Goal: Task Accomplishment & Management: Complete application form

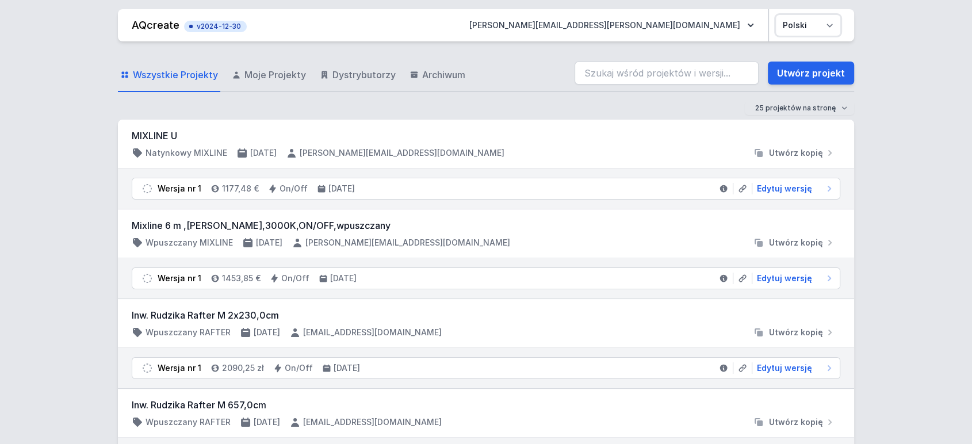
click at [804, 25] on select "Polski English" at bounding box center [808, 25] width 64 height 21
select select "en"
click at [776, 15] on select "Polski English" at bounding box center [808, 25] width 64 height 21
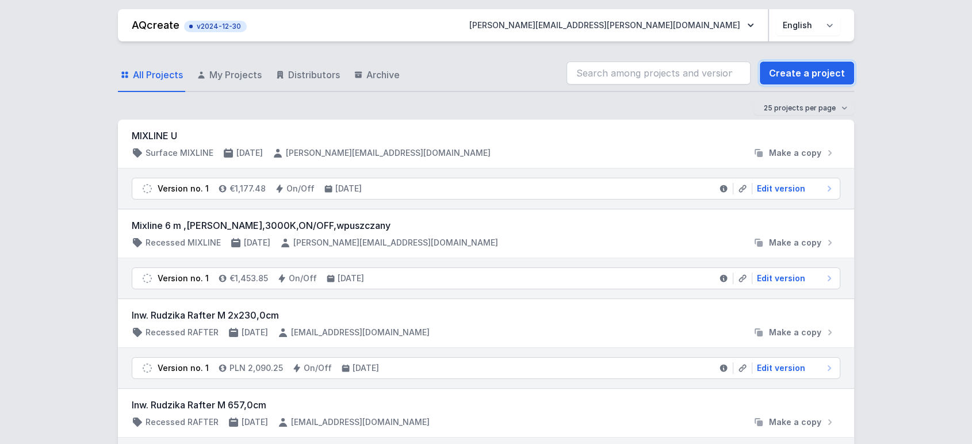
drag, startPoint x: 799, startPoint y: 76, endPoint x: 17, endPoint y: 62, distance: 782.6
click at [799, 76] on link "Create a project" at bounding box center [807, 73] width 94 height 23
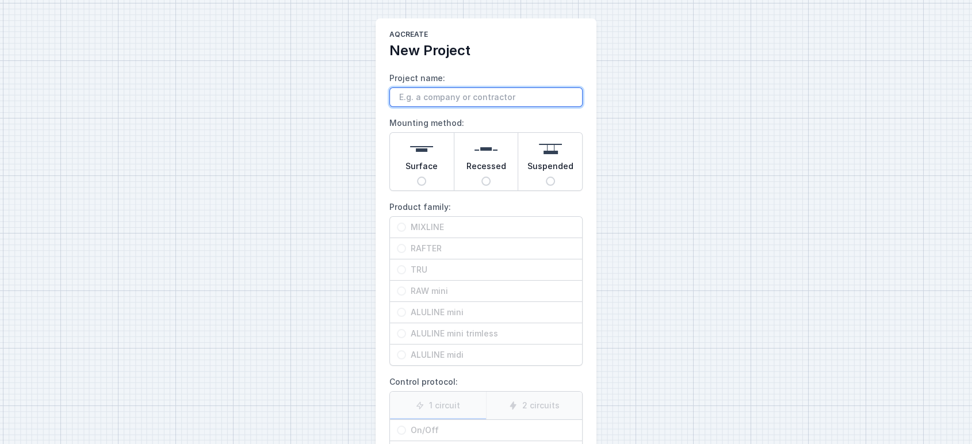
click at [446, 99] on input "Project name:" at bounding box center [486, 97] width 193 height 20
type input "rafter 385,5"
click at [419, 181] on input "Surface" at bounding box center [421, 181] width 9 height 9
radio input "true"
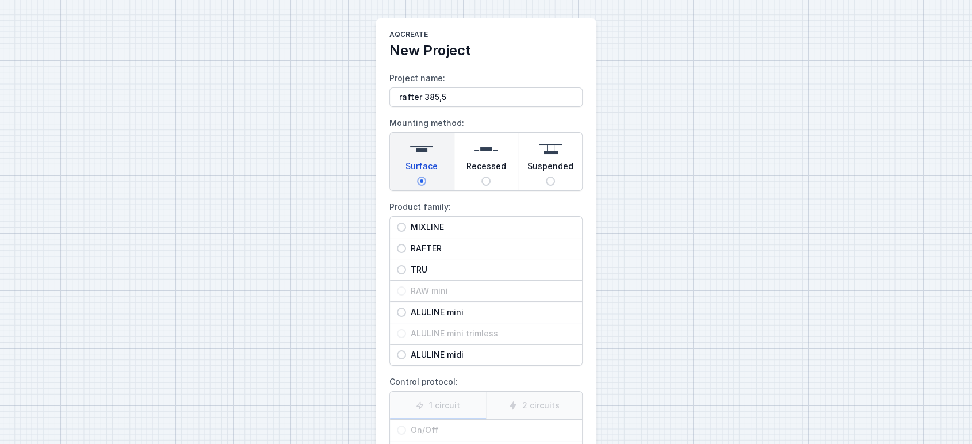
click at [423, 246] on span "RAFTER" at bounding box center [490, 249] width 169 height 12
click at [406, 246] on input "RAFTER" at bounding box center [401, 248] width 9 height 9
radio input "true"
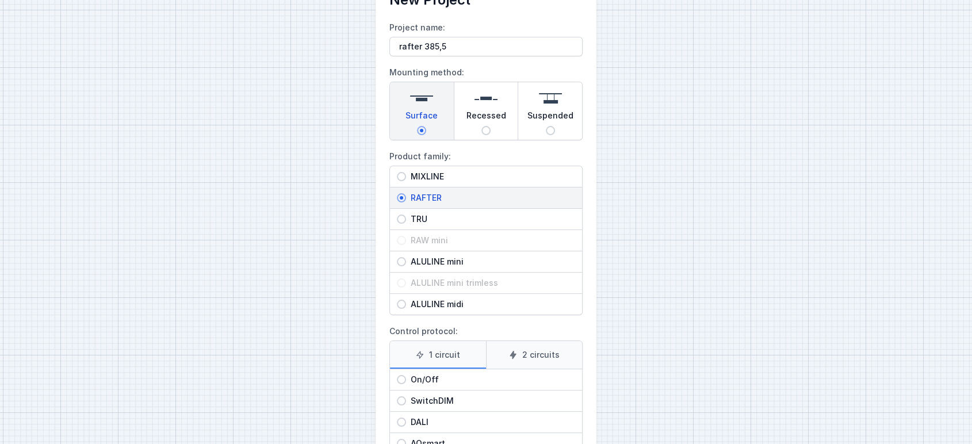
scroll to position [131, 0]
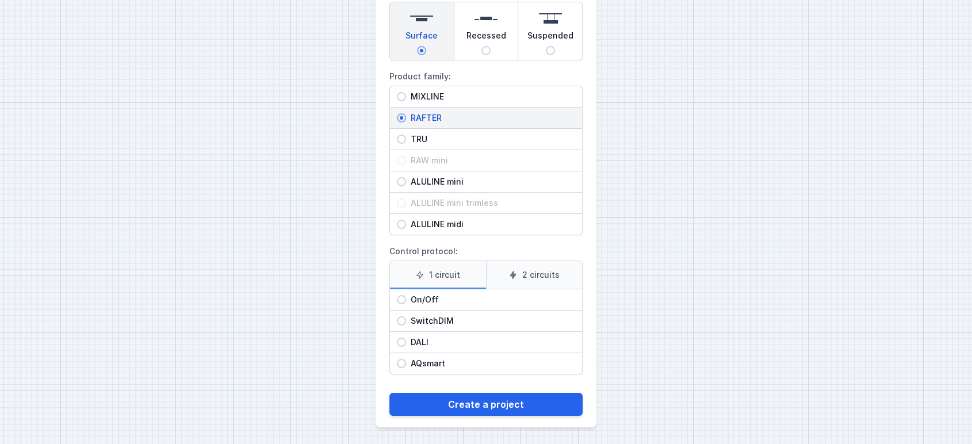
click at [418, 348] on div "DALI" at bounding box center [486, 342] width 192 height 21
click at [406, 347] on input "DALI" at bounding box center [401, 342] width 9 height 9
radio input "true"
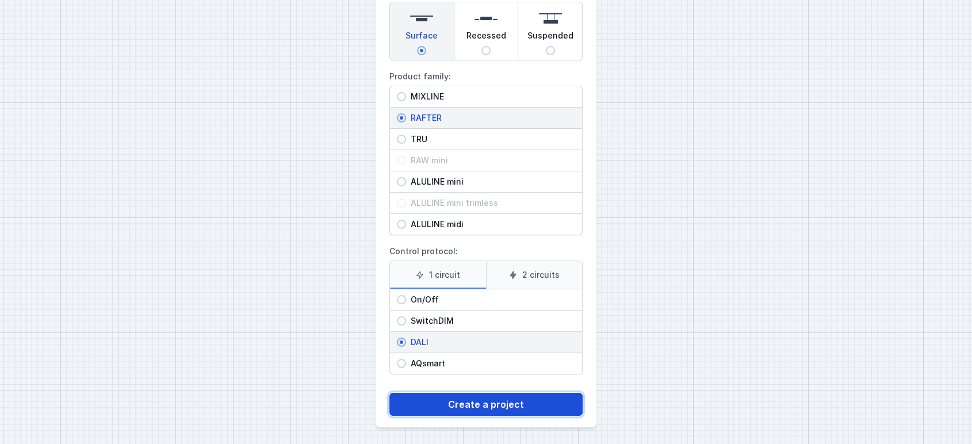
click at [459, 404] on button "Create a project" at bounding box center [486, 404] width 193 height 23
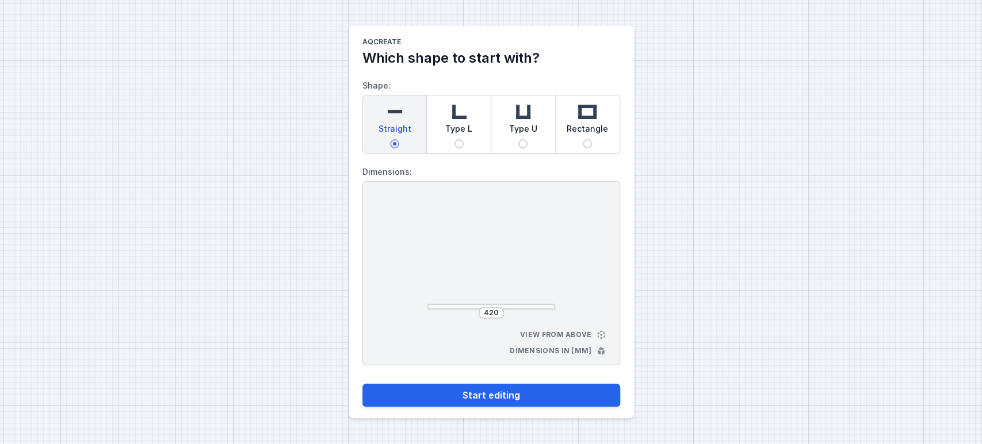
click at [490, 317] on div "420" at bounding box center [491, 313] width 25 height 12
click at [492, 314] on div "420" at bounding box center [491, 313] width 25 height 12
click at [492, 314] on input "420" at bounding box center [491, 312] width 18 height 9
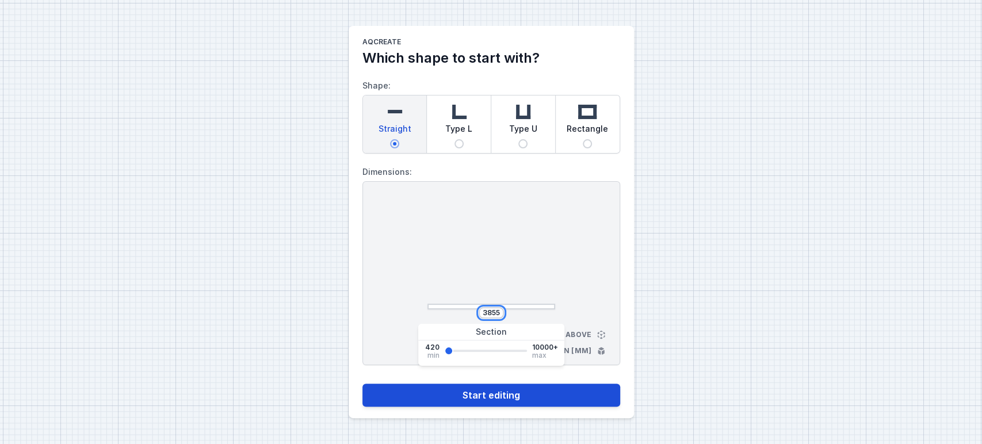
type input "3855"
click at [502, 391] on button "Start editing" at bounding box center [491, 395] width 258 height 23
select select "M"
select select "3000"
select select "4"
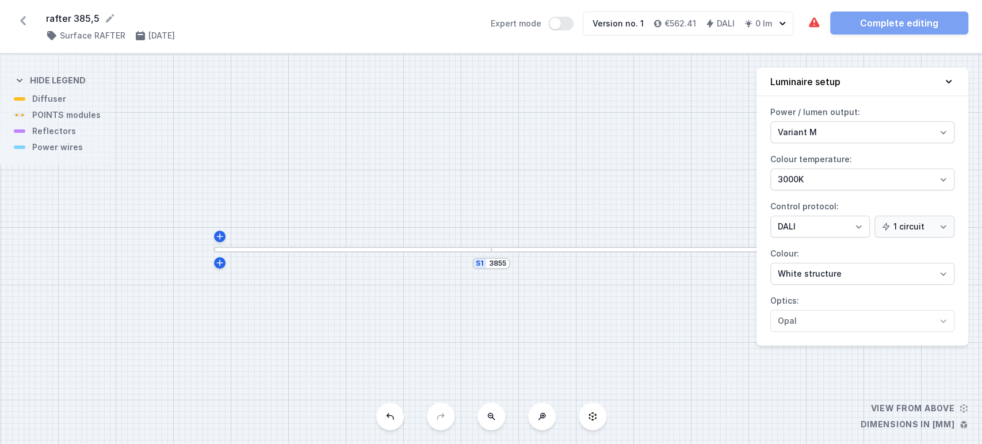
click at [948, 82] on icon at bounding box center [949, 82] width 12 height 12
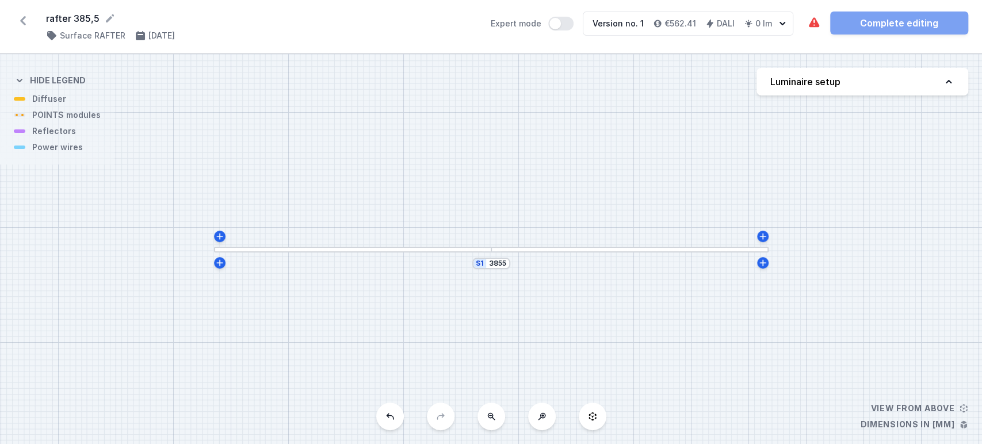
click at [509, 250] on div at bounding box center [629, 250] width 277 height 6
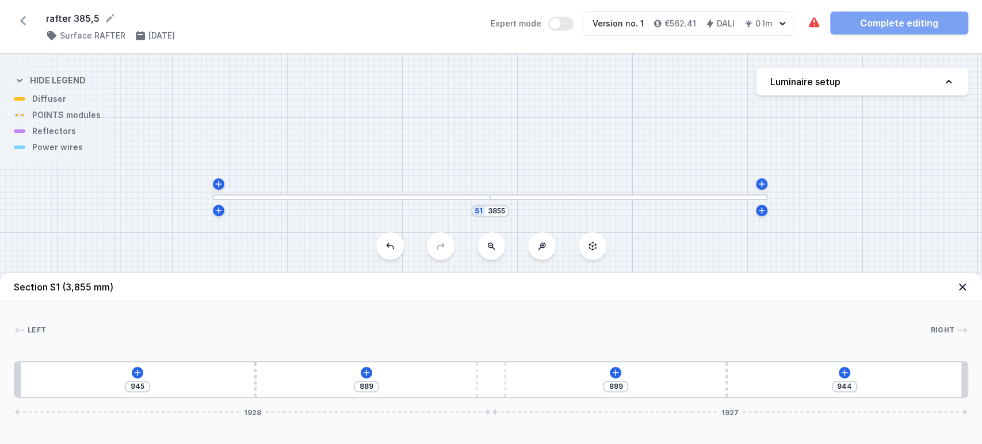
drag, startPoint x: 600, startPoint y: 171, endPoint x: 607, endPoint y: 100, distance: 71.7
click at [607, 100] on div "S1 3855" at bounding box center [491, 249] width 982 height 390
drag, startPoint x: 481, startPoint y: 138, endPoint x: 469, endPoint y: 146, distance: 14.0
click at [469, 146] on div "S1 3855" at bounding box center [491, 249] width 982 height 390
click at [135, 372] on icon at bounding box center [137, 372] width 9 height 9
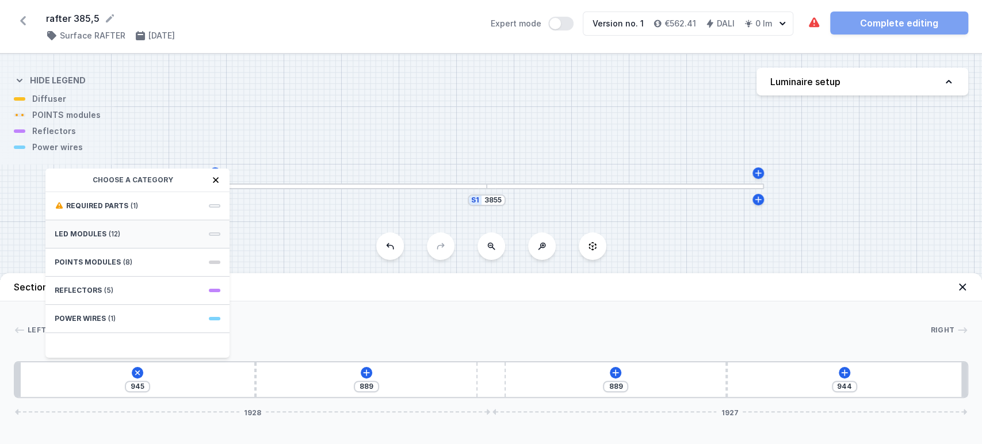
click at [94, 230] on span "LED modules" at bounding box center [81, 234] width 52 height 9
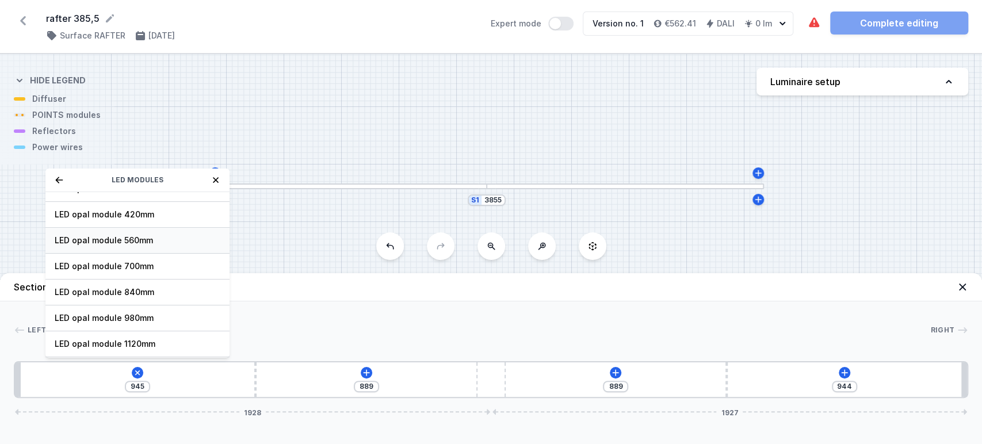
scroll to position [144, 0]
click at [91, 288] on span "LED opal module 1400mm" at bounding box center [138, 294] width 166 height 12
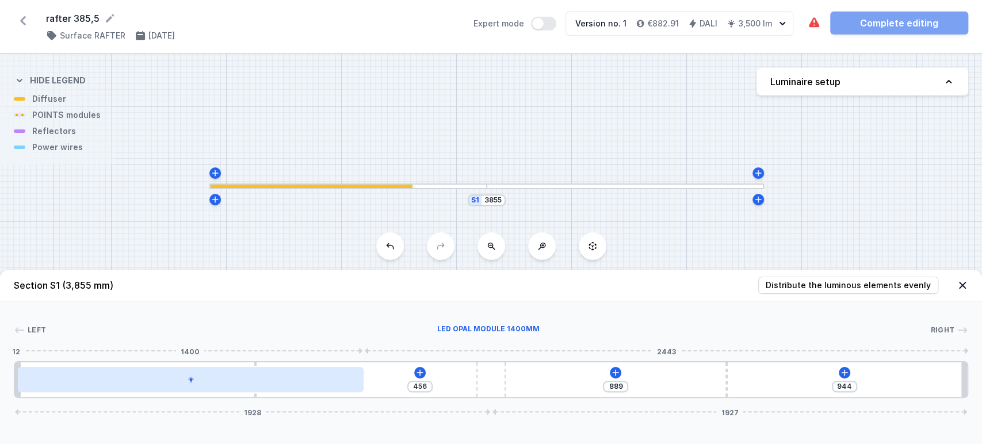
type input "298"
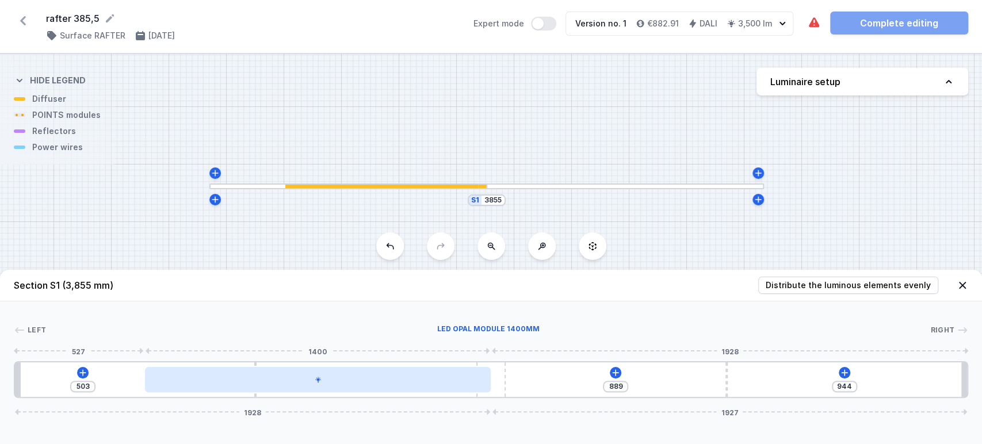
drag, startPoint x: 219, startPoint y: 379, endPoint x: 384, endPoint y: 380, distance: 165.7
click at [384, 380] on div at bounding box center [318, 379] width 346 height 25
click at [373, 378] on div at bounding box center [318, 379] width 346 height 25
drag, startPoint x: 341, startPoint y: 387, endPoint x: 299, endPoint y: 385, distance: 42.0
click at [299, 385] on div at bounding box center [318, 379] width 346 height 25
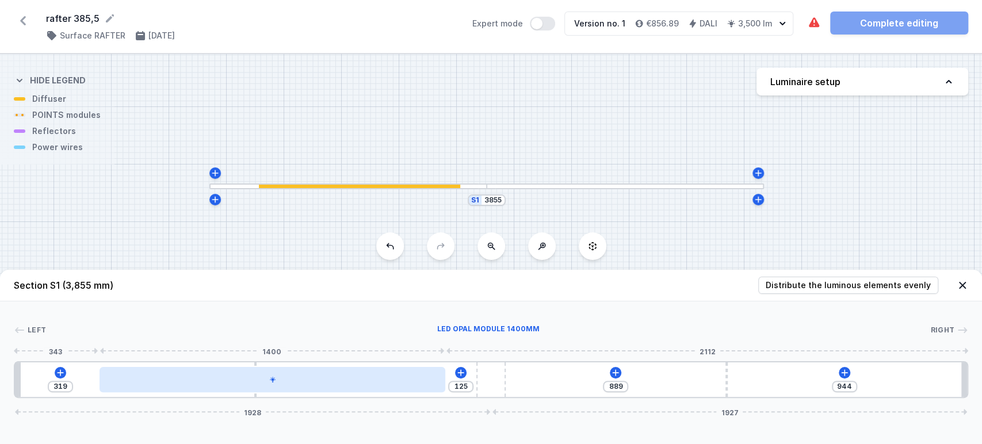
click at [296, 381] on div at bounding box center [273, 379] width 346 height 25
type input "503"
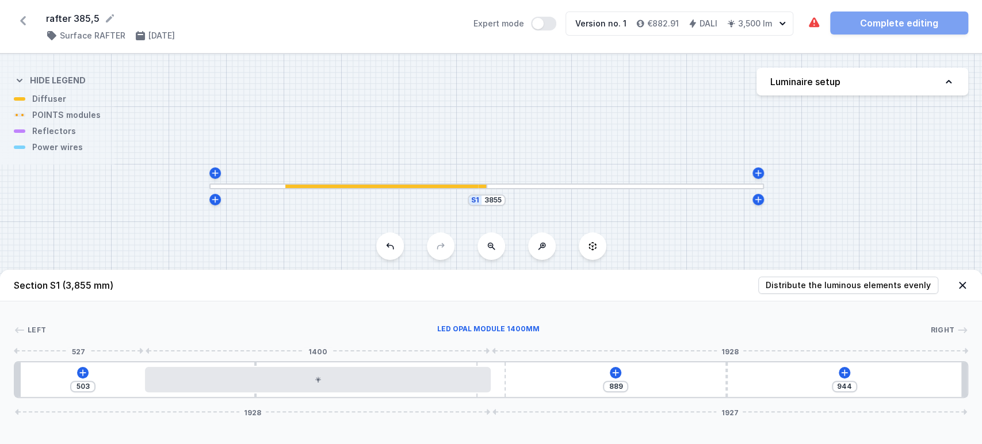
drag, startPoint x: 411, startPoint y: 381, endPoint x: 530, endPoint y: 396, distance: 120.0
click at [465, 381] on div at bounding box center [318, 379] width 346 height 25
click at [618, 375] on icon at bounding box center [615, 372] width 9 height 9
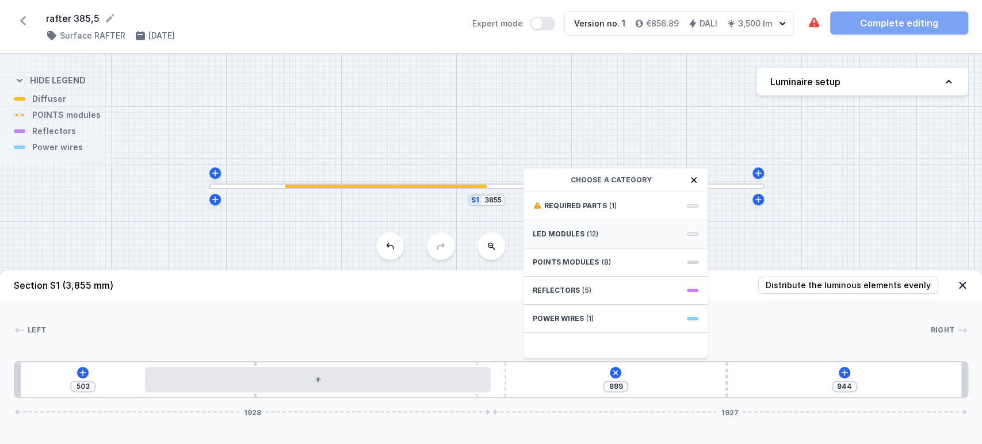
click at [570, 232] on span "LED modules" at bounding box center [559, 234] width 52 height 9
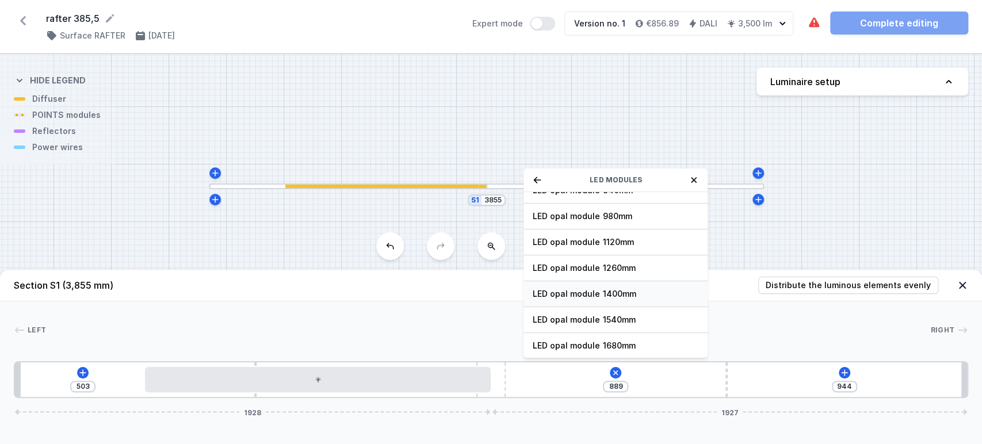
click at [547, 291] on span "LED opal module 1400mm" at bounding box center [616, 294] width 166 height 12
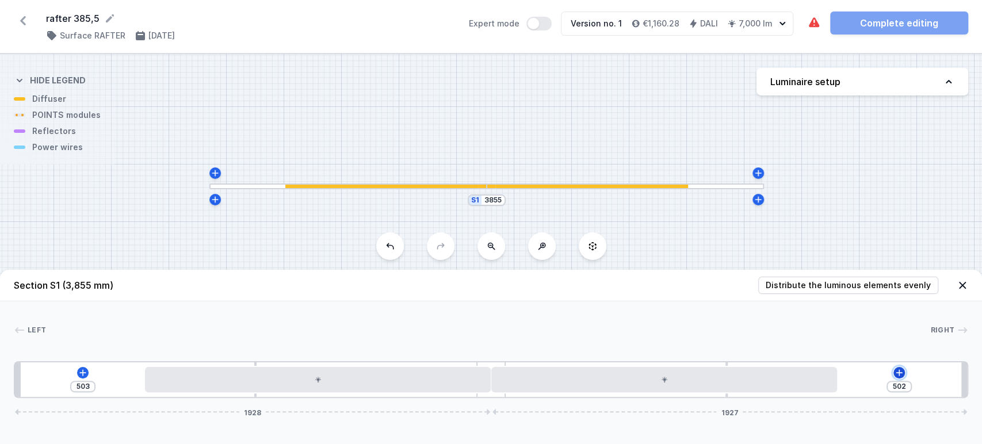
click at [899, 371] on icon at bounding box center [899, 372] width 6 height 6
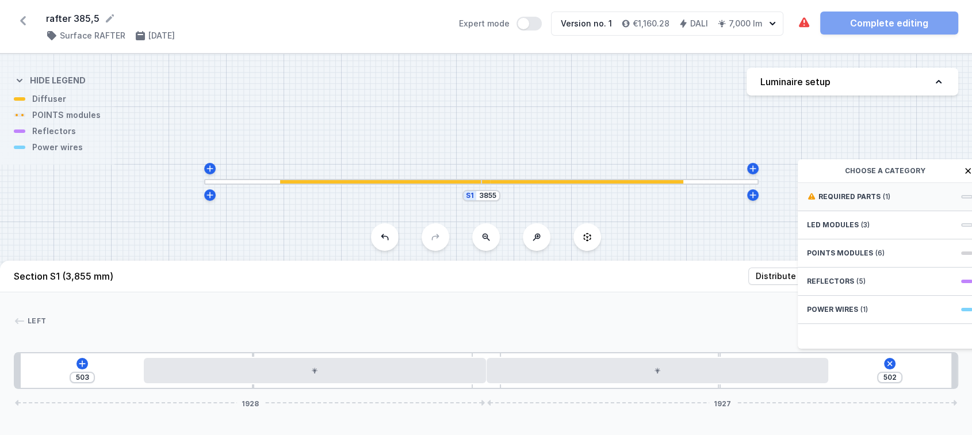
click at [928, 206] on div "Required parts (1)" at bounding box center [890, 197] width 184 height 28
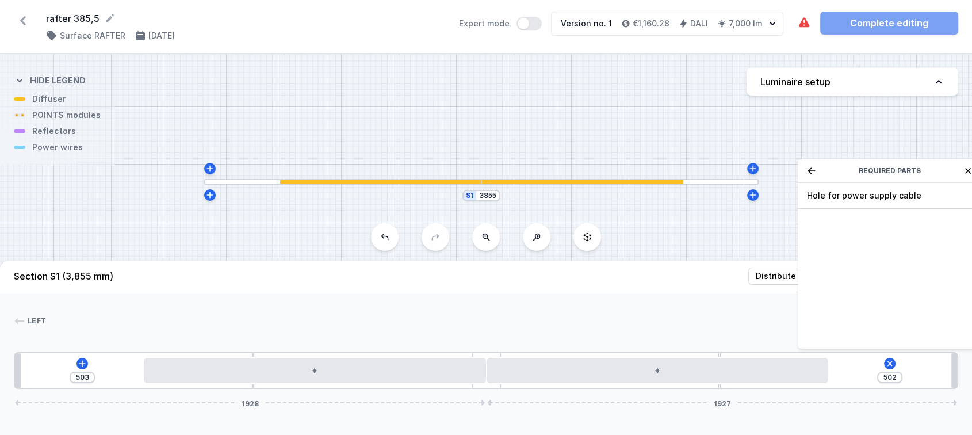
click at [928, 201] on span "Hole for power supply cable" at bounding box center [890, 196] width 166 height 12
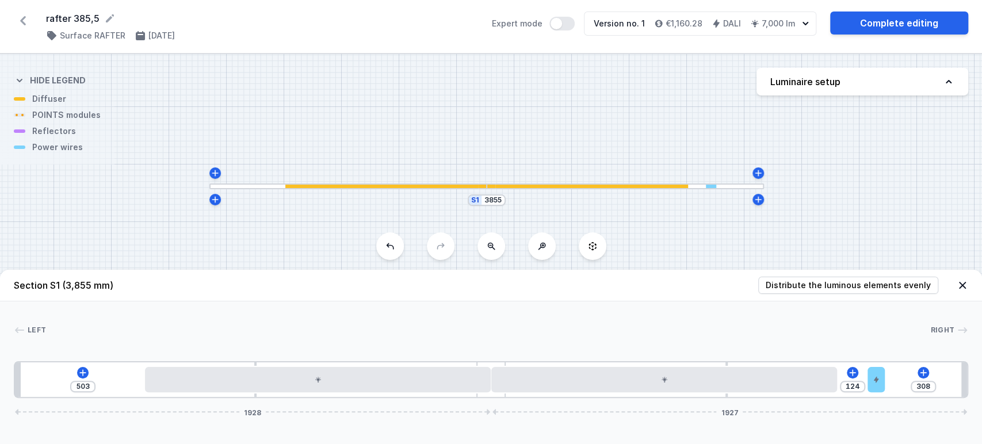
type input "232"
type input "200"
type input "163"
type input "269"
type input "94"
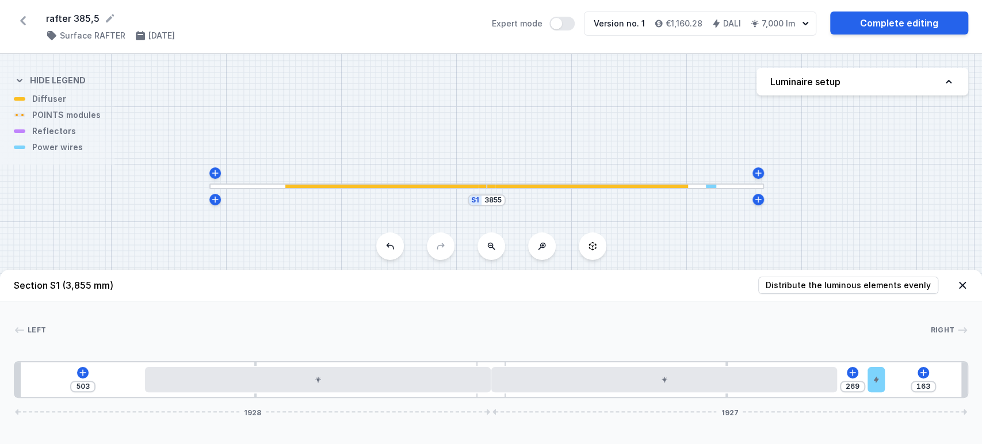
type input "338"
type input "10"
type input "422"
drag, startPoint x: 848, startPoint y: 380, endPoint x: 968, endPoint y: 375, distance: 120.3
click at [968, 375] on div "503 422 10 1928 1927" at bounding box center [491, 379] width 954 height 37
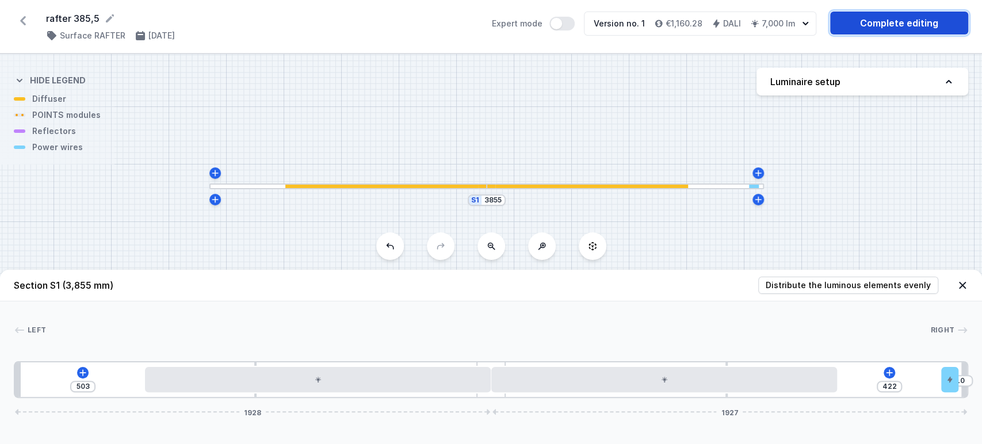
click at [907, 23] on link "Complete editing" at bounding box center [899, 23] width 138 height 23
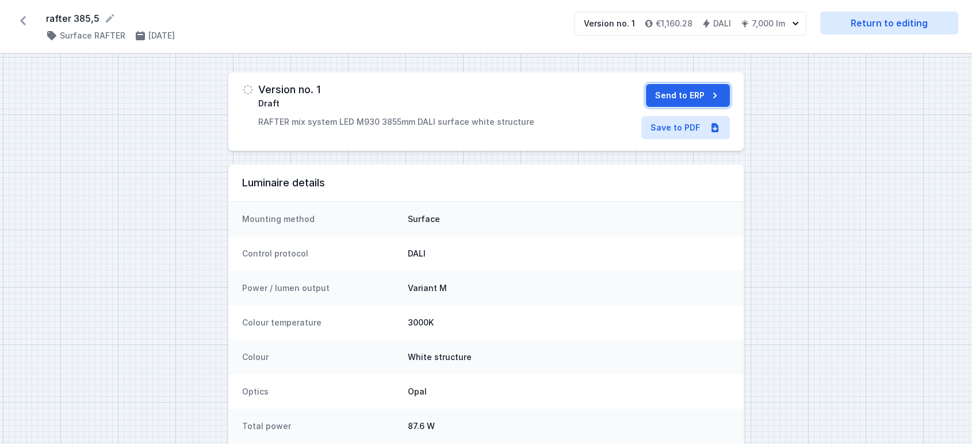
drag, startPoint x: 686, startPoint y: 92, endPoint x: 623, endPoint y: 77, distance: 64.6
click at [685, 91] on button "Send to ERP" at bounding box center [688, 95] width 84 height 23
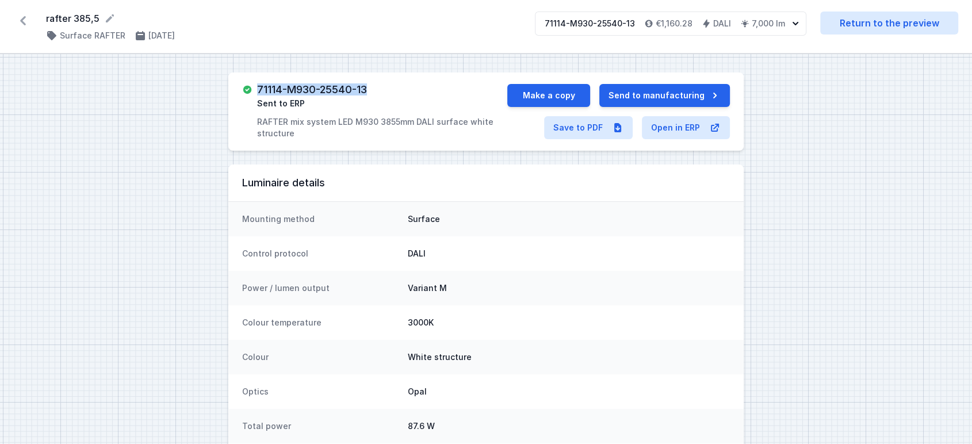
drag, startPoint x: 258, startPoint y: 91, endPoint x: 377, endPoint y: 77, distance: 120.5
click at [381, 90] on div "71114-M930-25540-13 Sent to ERP RAFTER mix system LED M930 3855mm DALI surface …" at bounding box center [382, 111] width 250 height 55
copy h3 "71114-M930-25540-13"
click at [578, 119] on link "Save to PDF" at bounding box center [588, 127] width 89 height 23
